Goal: Task Accomplishment & Management: Manage account settings

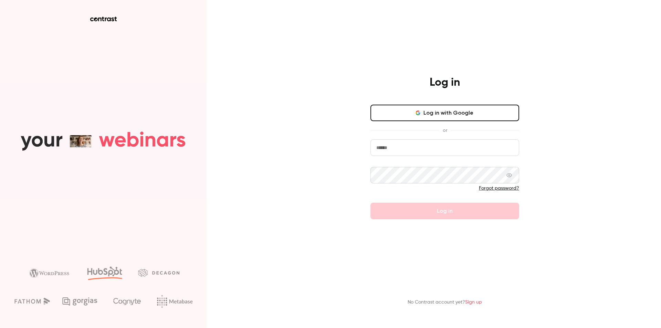
click at [448, 113] on button "Log in with Google" at bounding box center [444, 113] width 149 height 17
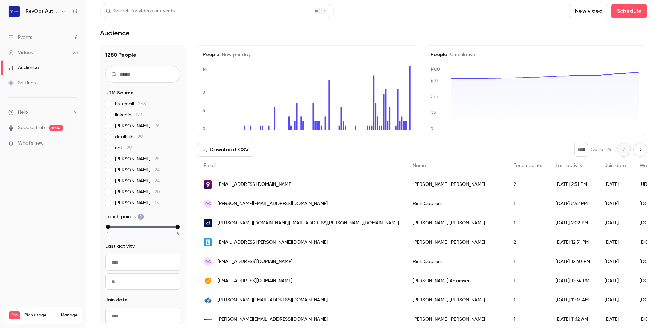
click at [34, 34] on link "Events 6" at bounding box center [43, 37] width 86 height 15
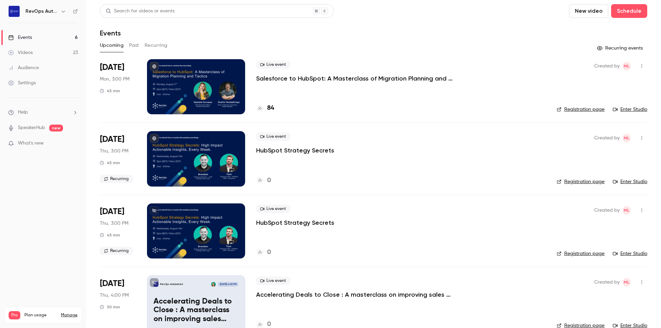
click at [340, 77] on p "Salesforce to HubSpot: A Masterclass of Migration Planning and Tactics" at bounding box center [359, 78] width 206 height 8
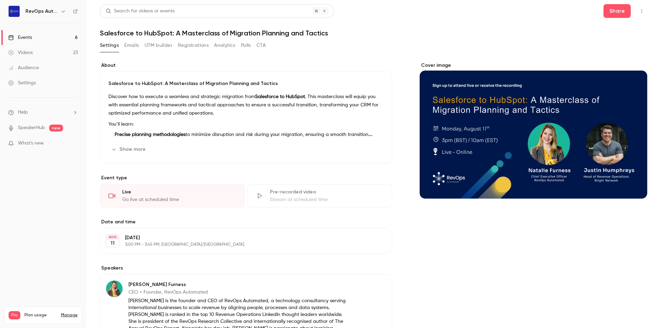
click at [175, 145] on div "Show more Edit" at bounding box center [245, 149] width 275 height 11
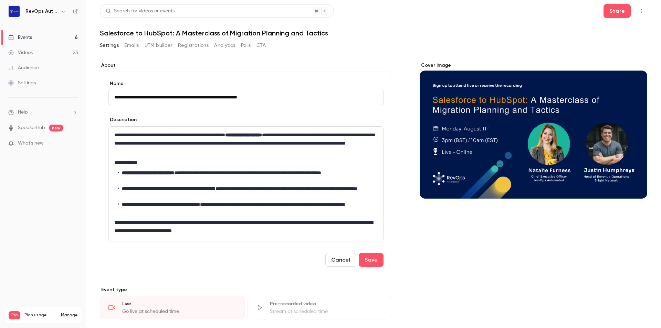
click at [345, 47] on div "Settings Emails UTM builder Registrations Analytics Polls CTA" at bounding box center [373, 47] width 547 height 14
click at [187, 46] on button "Registrations" at bounding box center [193, 45] width 31 height 11
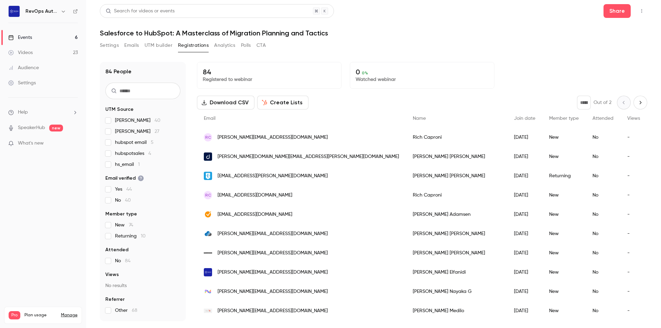
click at [162, 48] on button "UTM builder" at bounding box center [158, 45] width 28 height 11
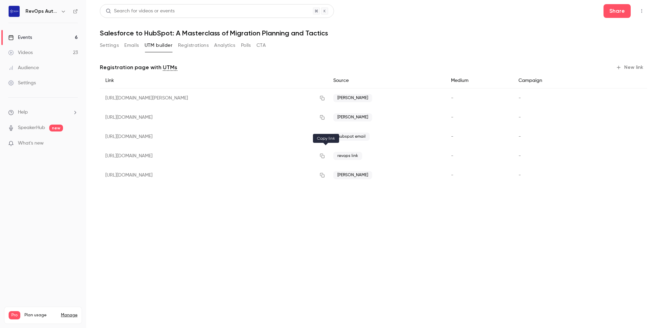
click at [324, 155] on icon "button" at bounding box center [322, 156] width 4 height 4
